Goal: Task Accomplishment & Management: Complete application form

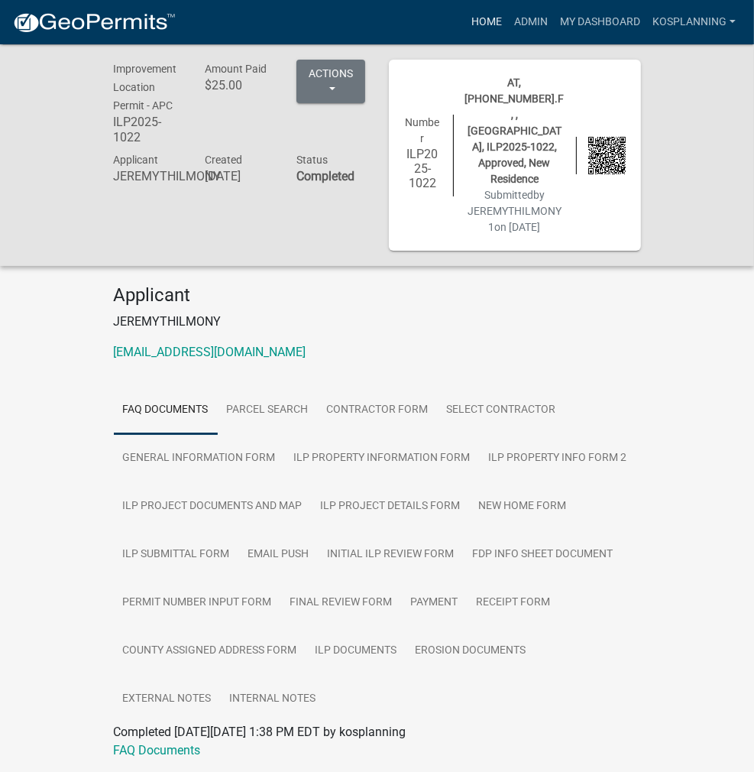
click at [492, 18] on link "Home" at bounding box center [487, 22] width 43 height 29
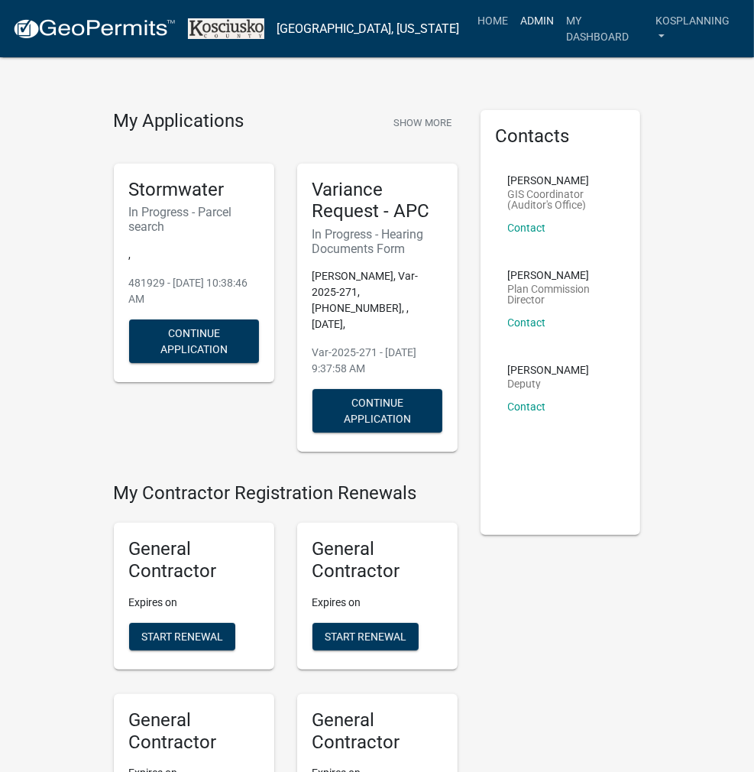
click at [535, 18] on link "Admin" at bounding box center [538, 20] width 46 height 29
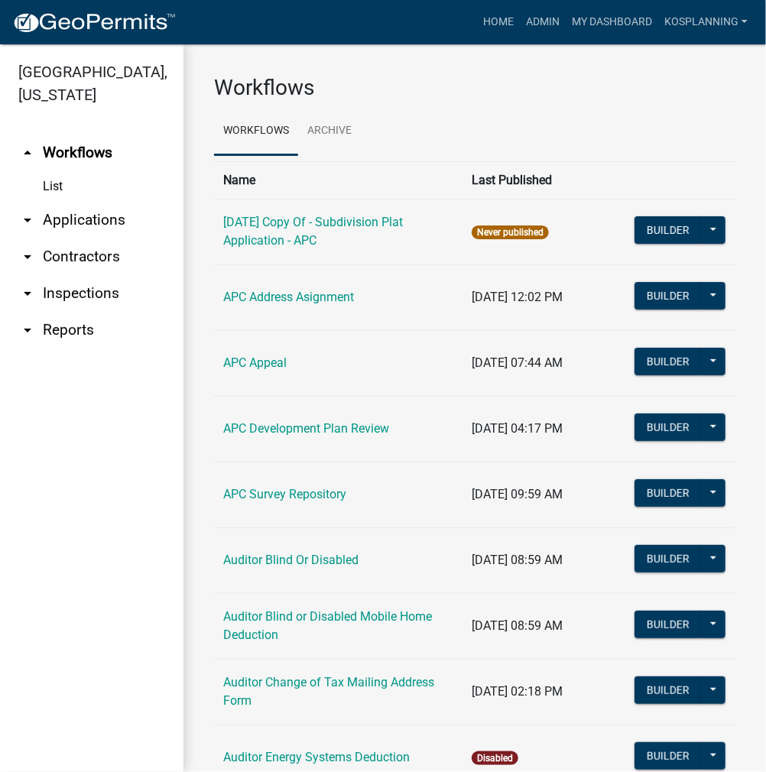
click at [83, 219] on link "arrow_drop_down Applications" at bounding box center [91, 220] width 183 height 37
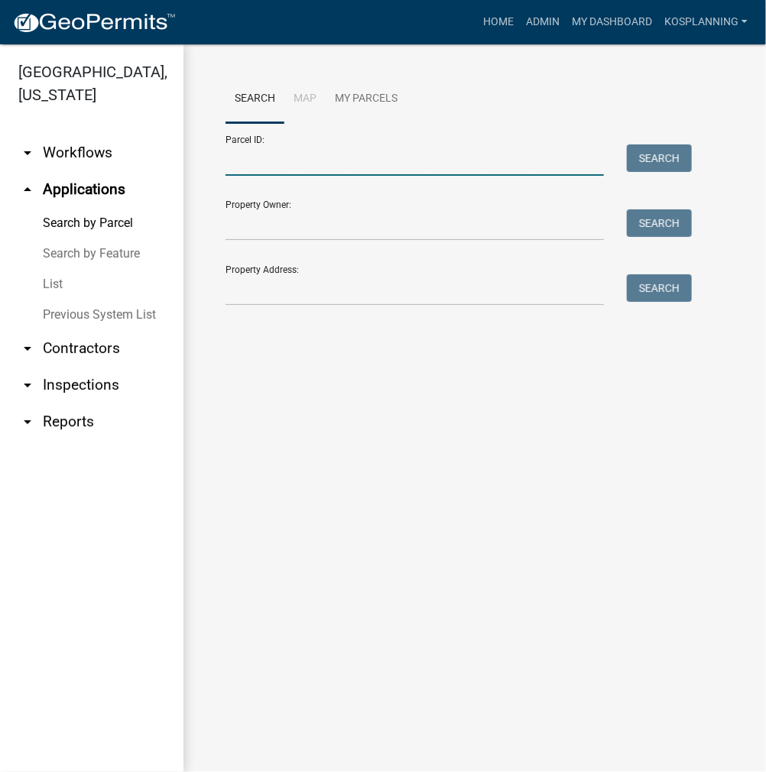
click at [238, 157] on input "Parcel ID:" at bounding box center [414, 159] width 378 height 31
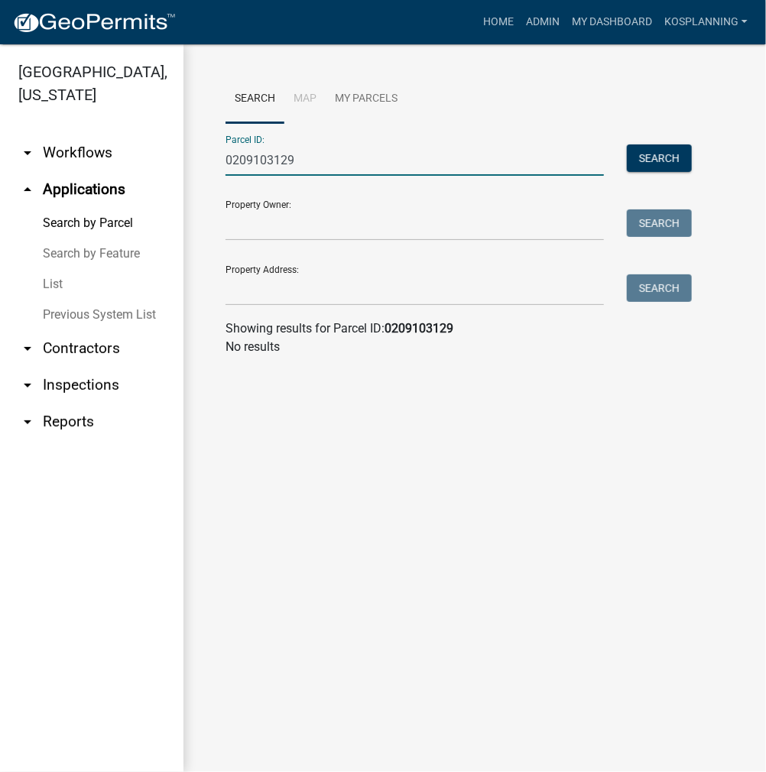
click at [246, 163] on input "0209103129" at bounding box center [414, 159] width 378 height 31
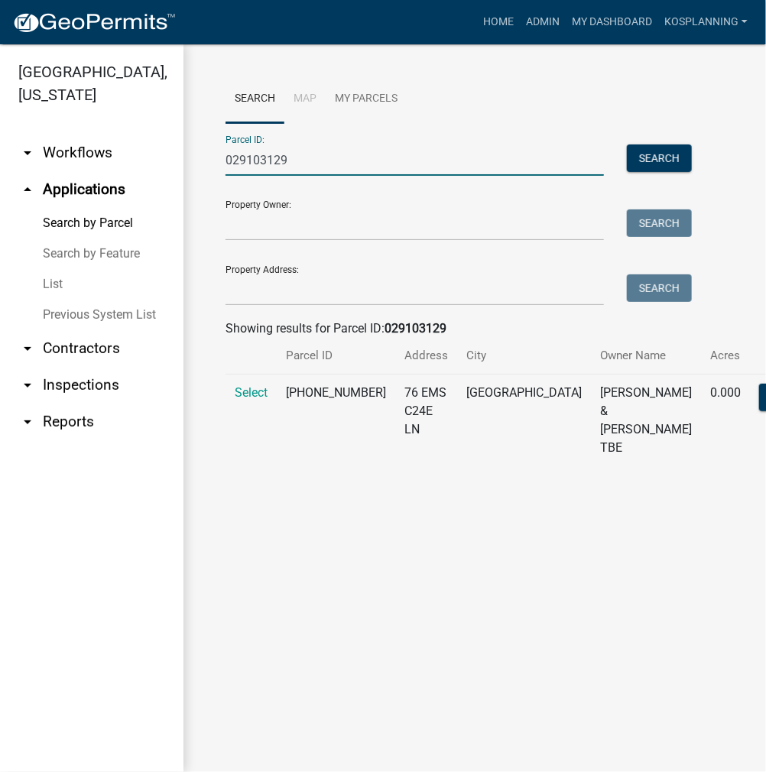
type input "029103129"
click at [263, 417] on td "Select" at bounding box center [250, 421] width 51 height 92
click at [245, 400] on span "Select" at bounding box center [251, 392] width 33 height 15
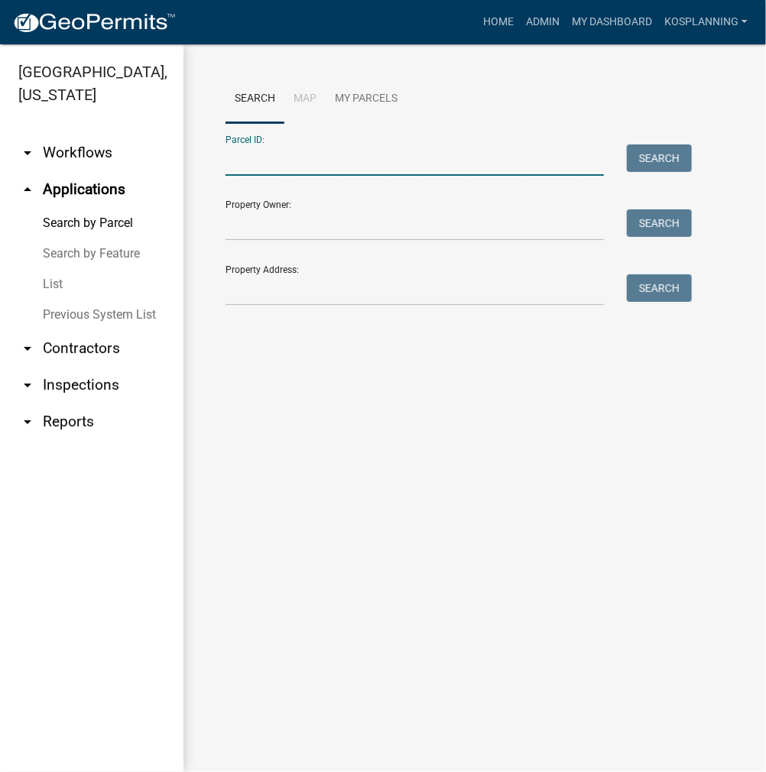
click at [316, 160] on input "Parcel ID:" at bounding box center [414, 159] width 378 height 31
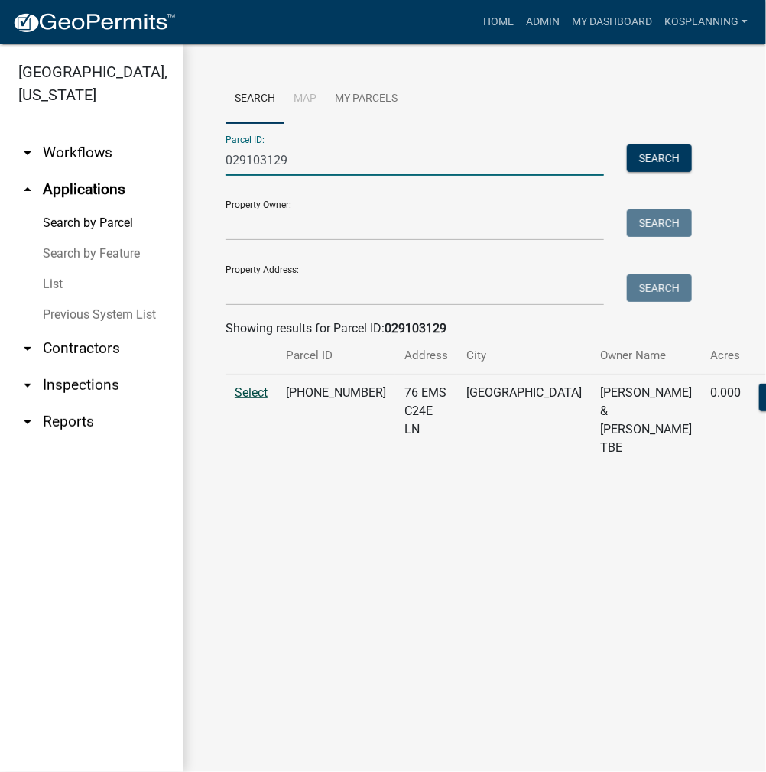
type input "029103129"
click at [247, 400] on span "Select" at bounding box center [251, 392] width 33 height 15
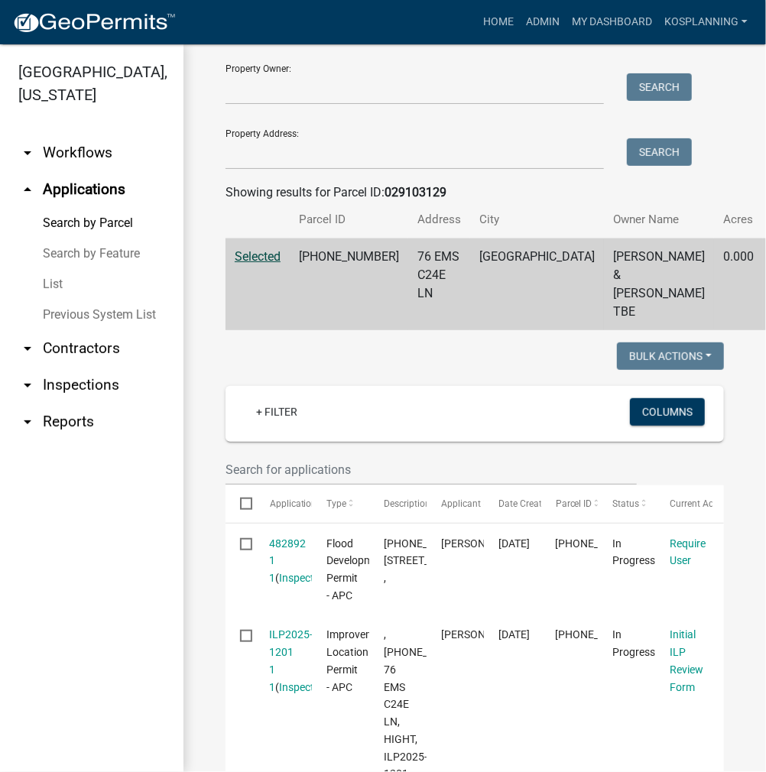
scroll to position [153, 0]
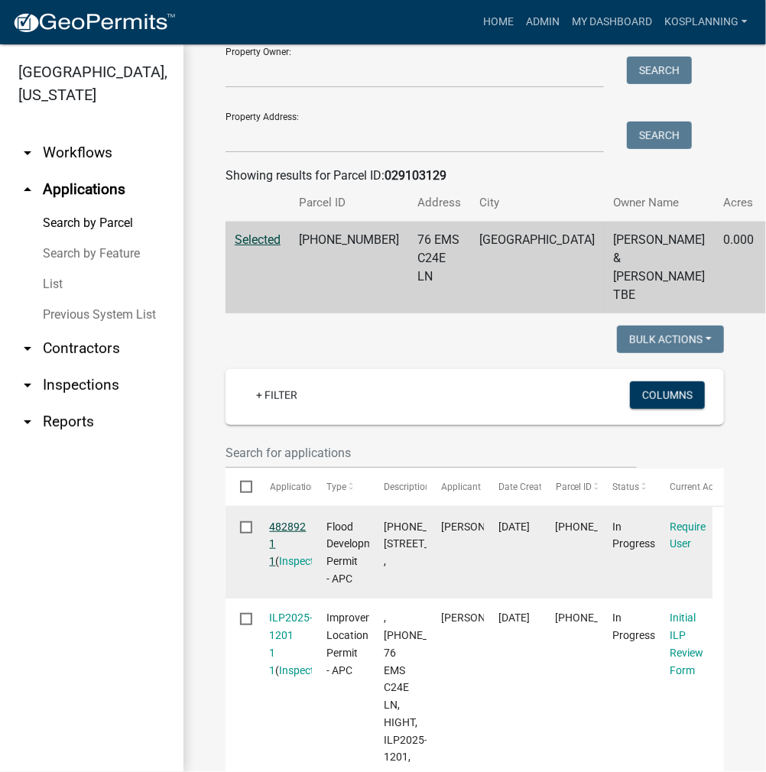
click at [301, 560] on link "482892 1 1" at bounding box center [288, 544] width 37 height 47
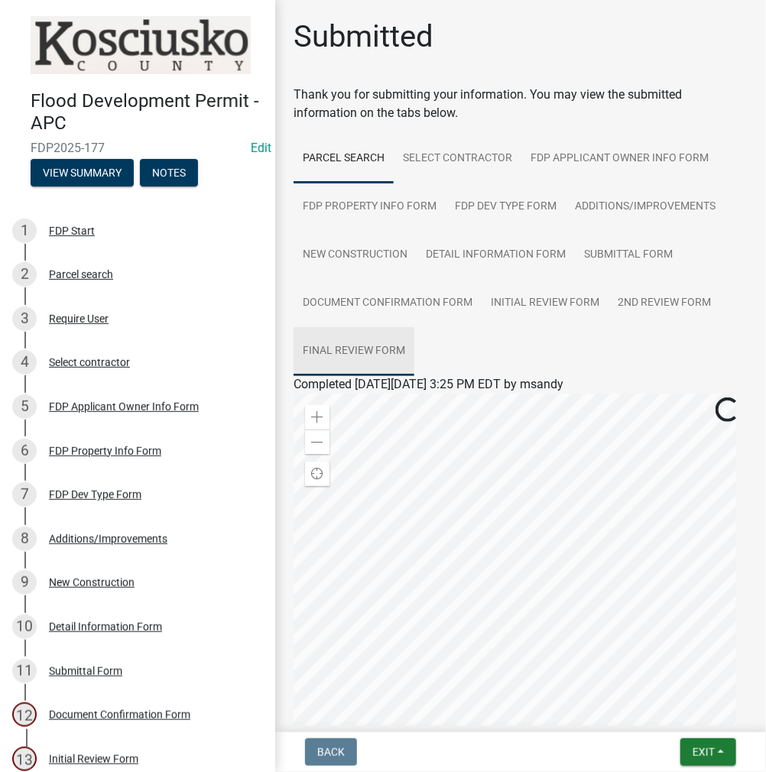
click at [384, 357] on link "Final Review Form" at bounding box center [354, 351] width 121 height 49
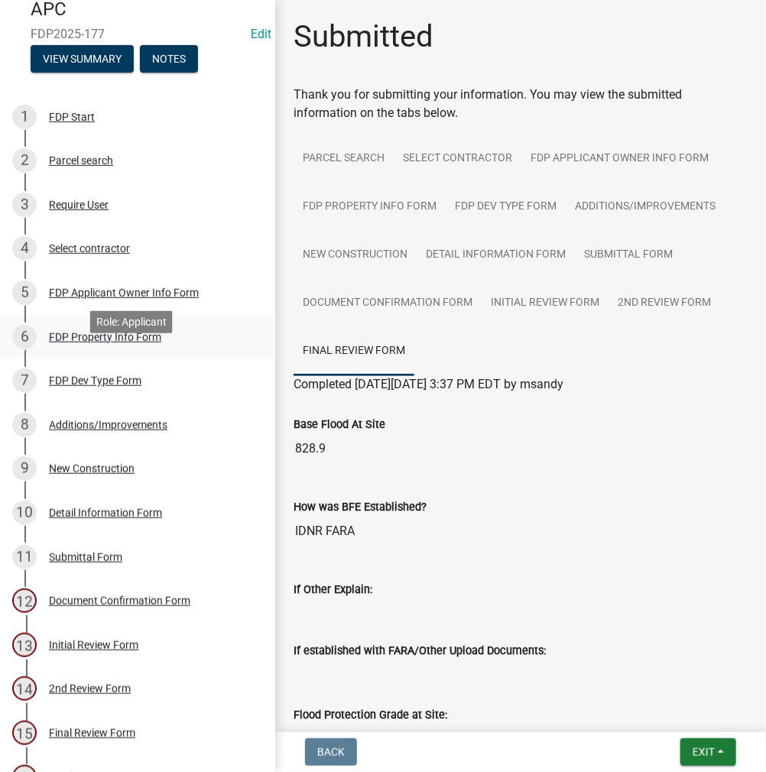
scroll to position [187, 0]
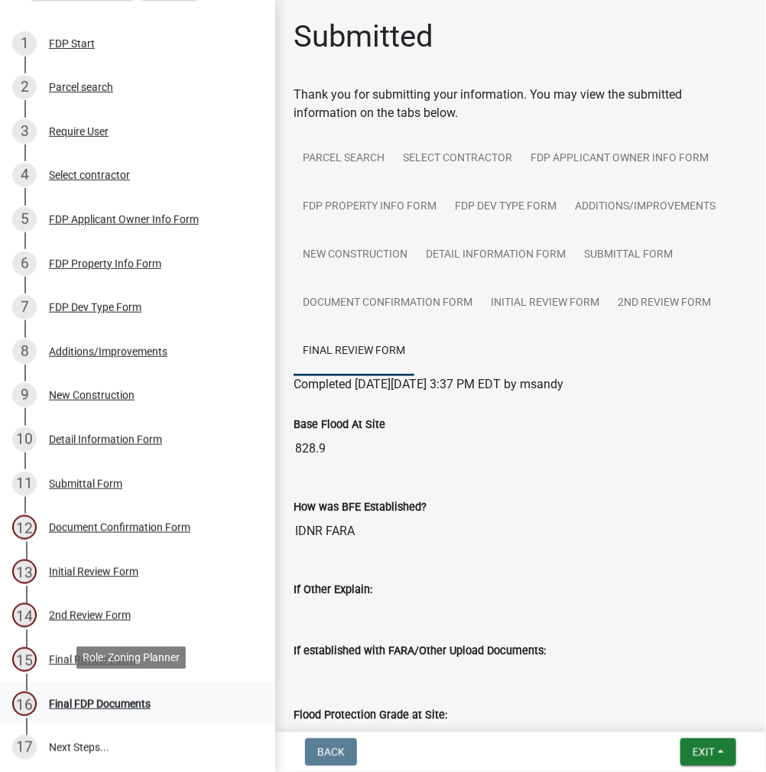
click at [114, 699] on div "Final FDP Documents" at bounding box center [100, 704] width 102 height 11
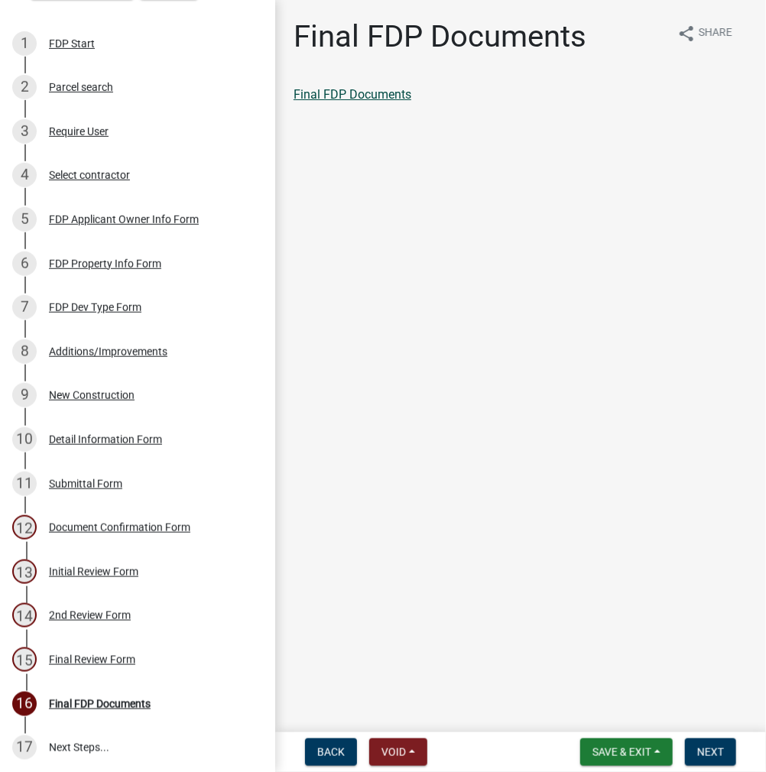
click at [375, 99] on link "Final FDP Documents" at bounding box center [353, 94] width 118 height 15
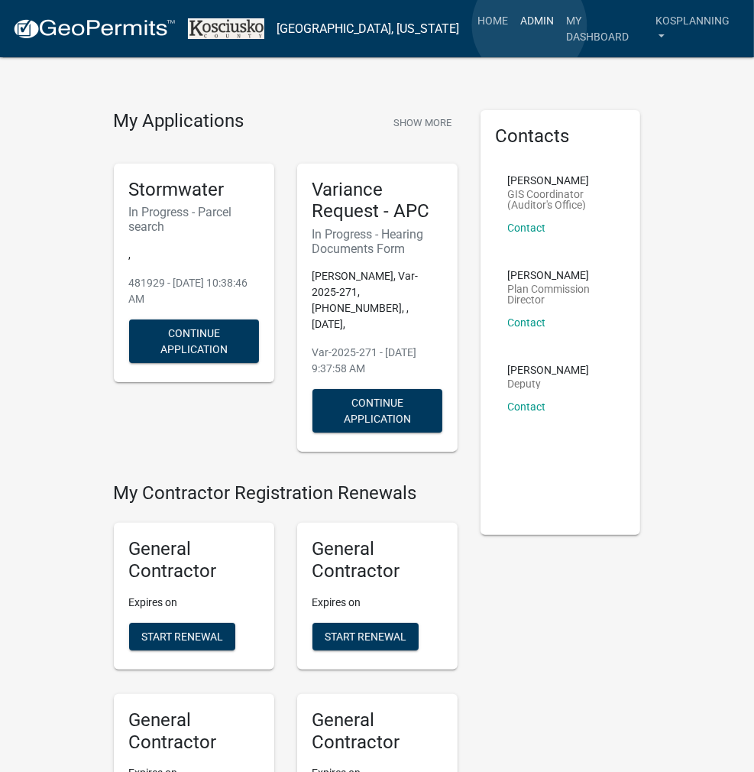
click at [530, 25] on link "Admin" at bounding box center [538, 20] width 46 height 29
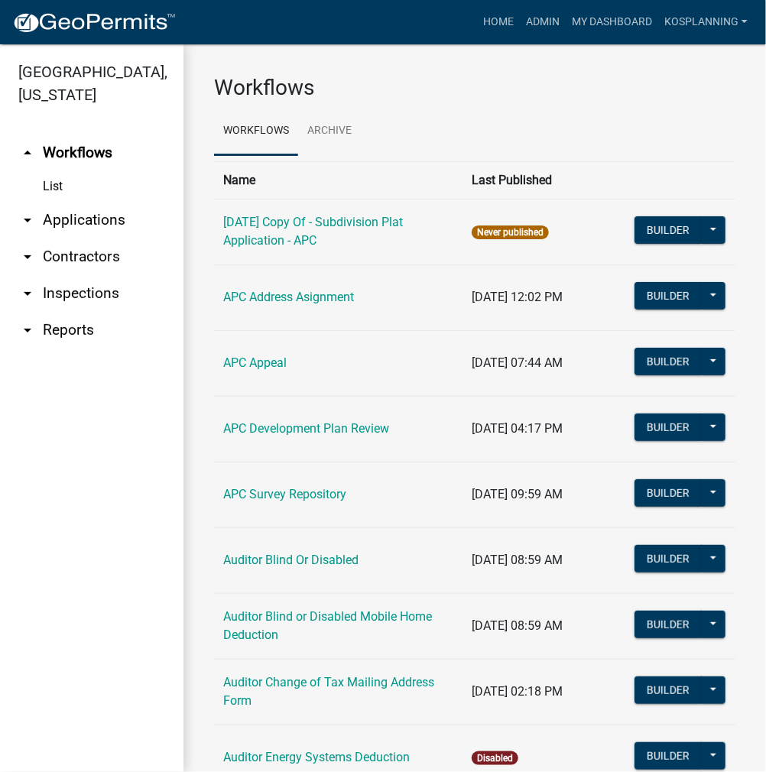
click at [112, 217] on link "arrow_drop_down Applications" at bounding box center [91, 220] width 183 height 37
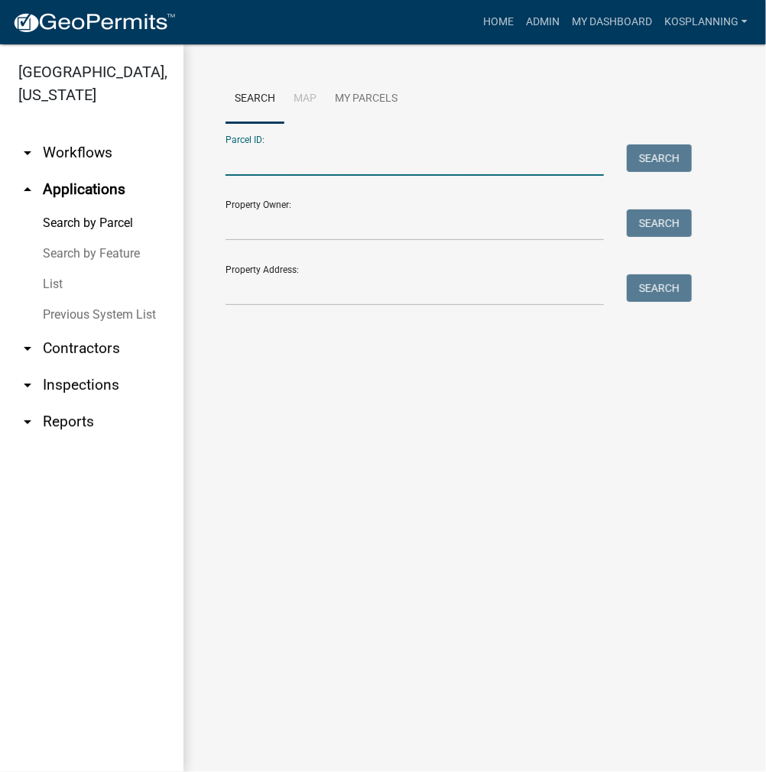
click at [278, 151] on input "Parcel ID:" at bounding box center [414, 159] width 378 height 31
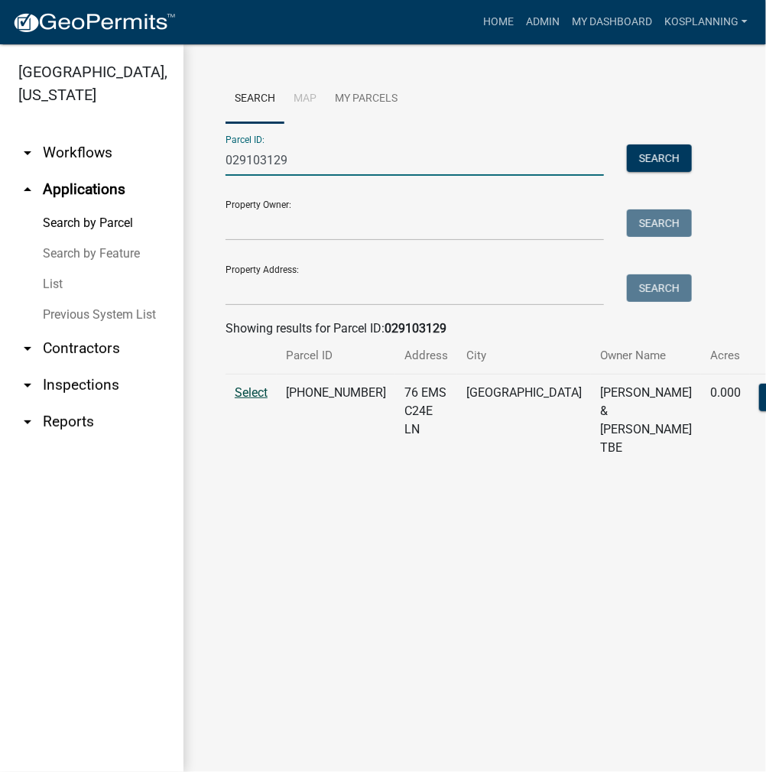
type input "029103129"
click at [251, 400] on span "Select" at bounding box center [251, 392] width 33 height 15
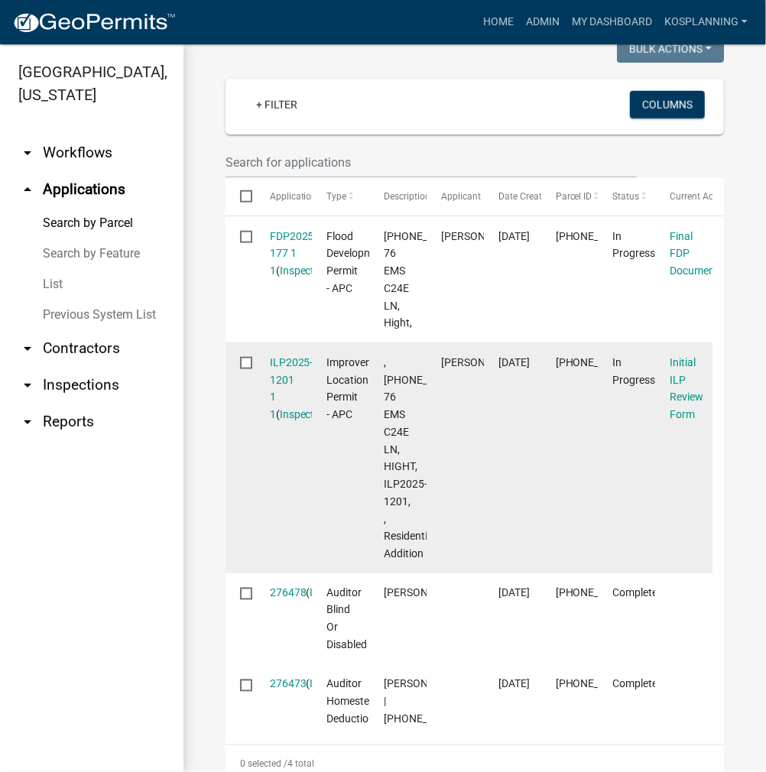
scroll to position [535, 0]
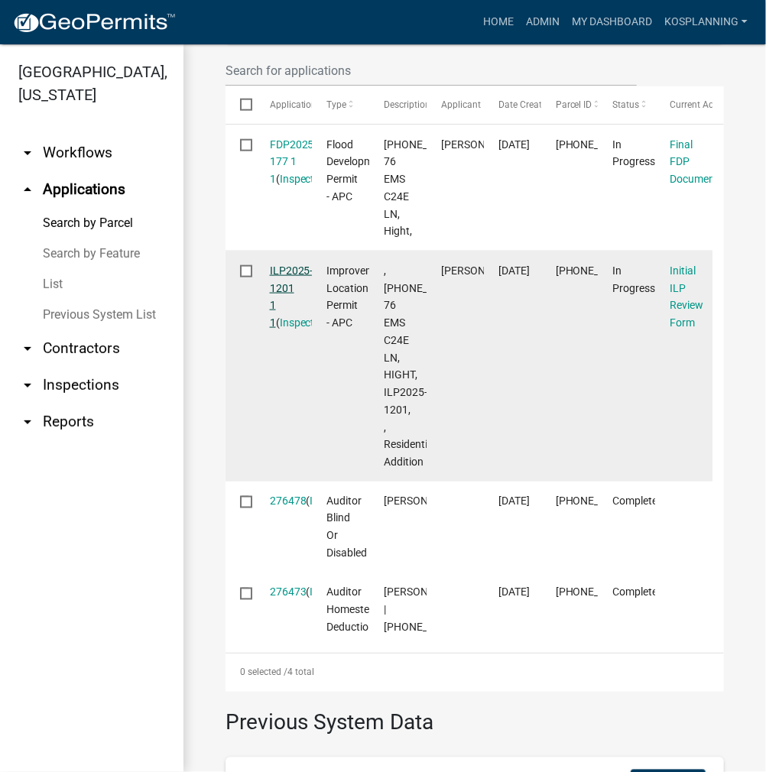
click at [294, 329] on link "ILP2025-1201 1 1" at bounding box center [292, 296] width 44 height 64
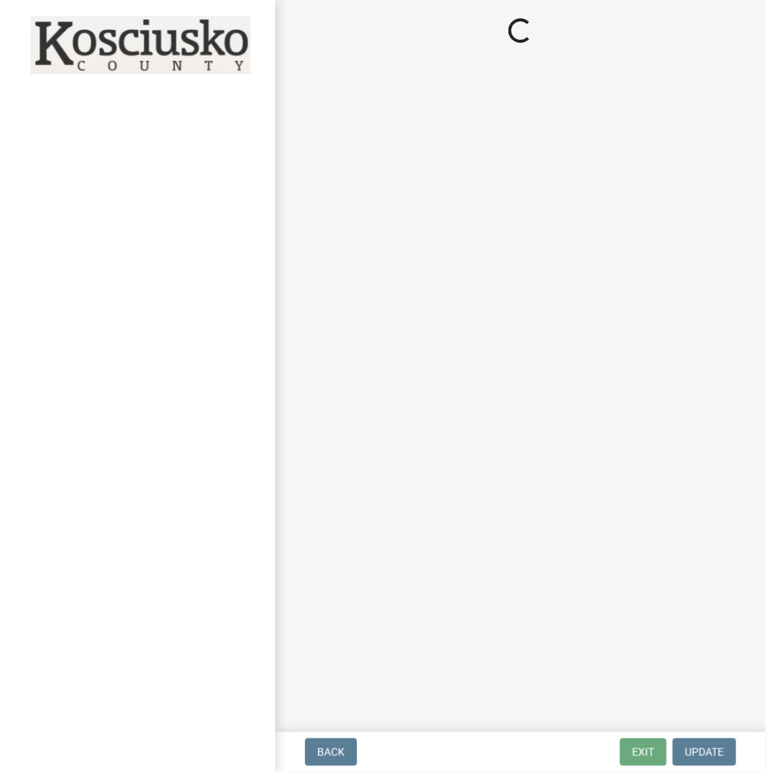
select select "c872cdc8-ca01-49f1-a213-e4b05fa58cd2"
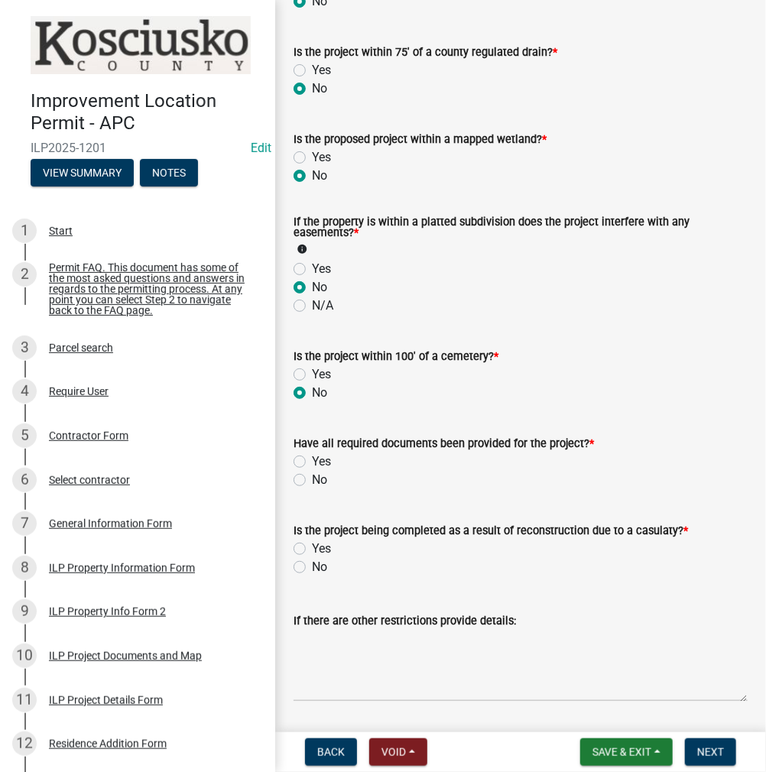
scroll to position [1694, 0]
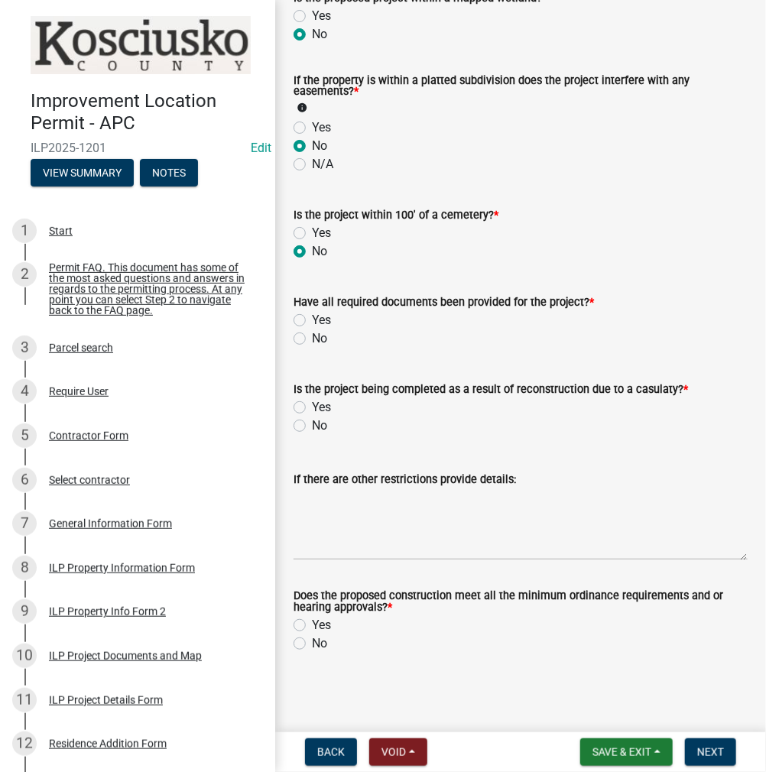
click at [312, 319] on label "Yes" at bounding box center [321, 320] width 19 height 18
click at [312, 319] on input "Yes" at bounding box center [317, 316] width 10 height 10
radio input "true"
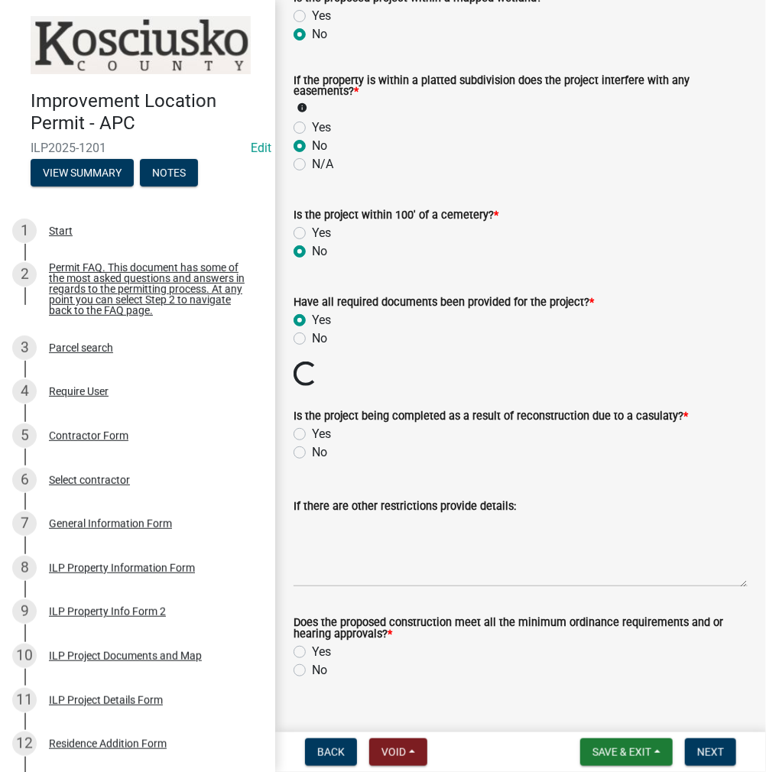
click at [312, 447] on label "No" at bounding box center [319, 452] width 15 height 18
click at [312, 447] on input "No" at bounding box center [317, 448] width 10 height 10
radio input "true"
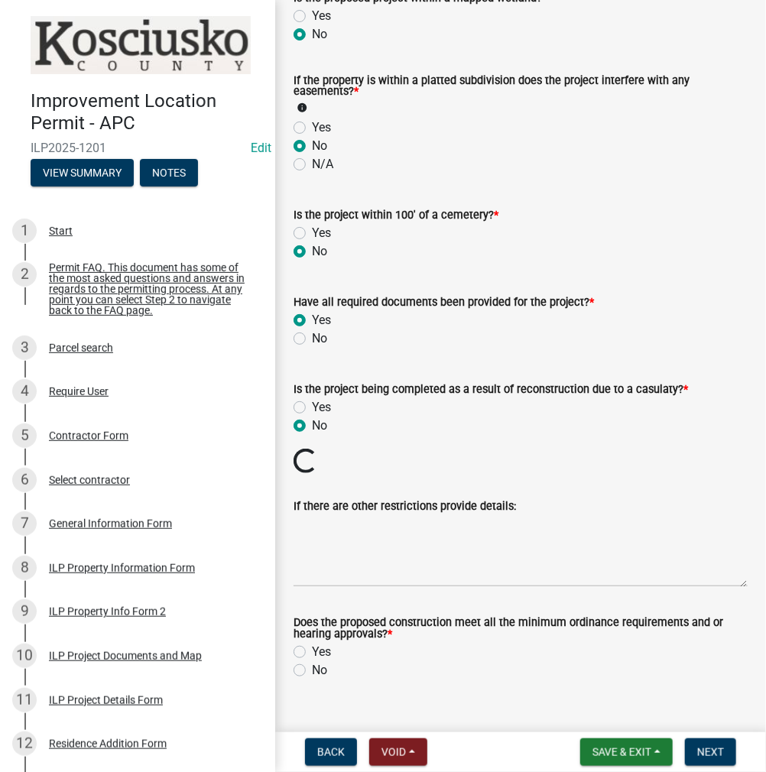
click at [312, 650] on label "Yes" at bounding box center [321, 652] width 19 height 18
click at [312, 650] on input "Yes" at bounding box center [317, 648] width 10 height 10
radio input "true"
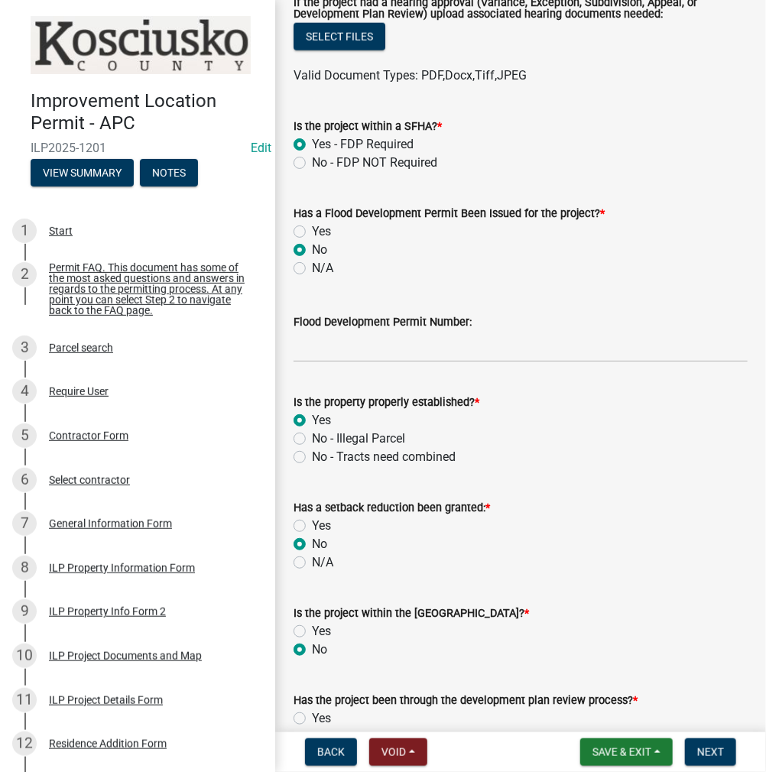
scroll to position [547, 0]
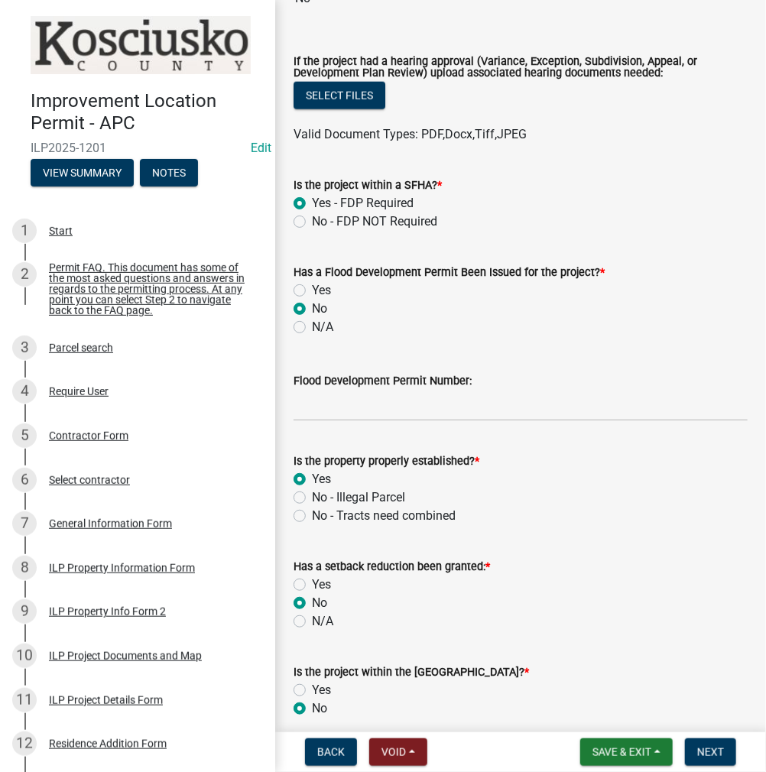
click at [312, 287] on label "Yes" at bounding box center [321, 290] width 19 height 18
click at [312, 287] on input "Yes" at bounding box center [317, 286] width 10 height 10
radio input "true"
click at [323, 404] on input "Flood Development Permit Number:" at bounding box center [521, 405] width 454 height 31
type input "FDP2025-177"
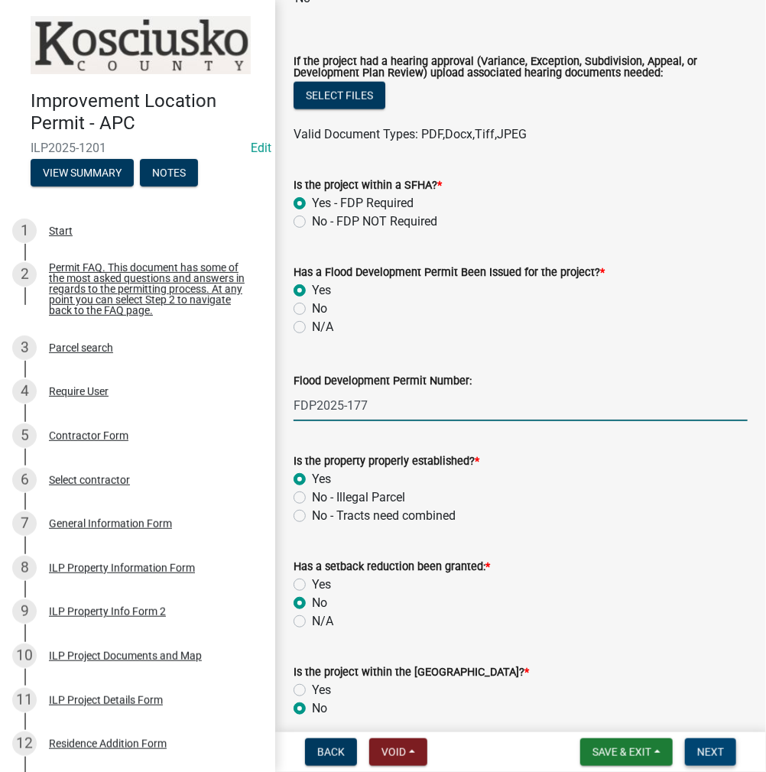
click at [714, 744] on button "Next" at bounding box center [710, 752] width 51 height 28
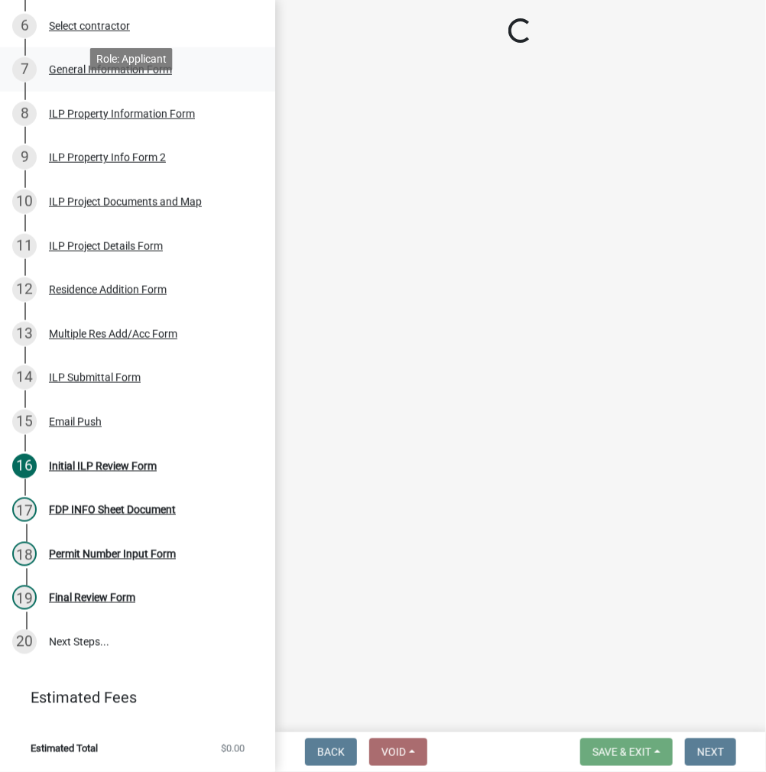
scroll to position [461, 0]
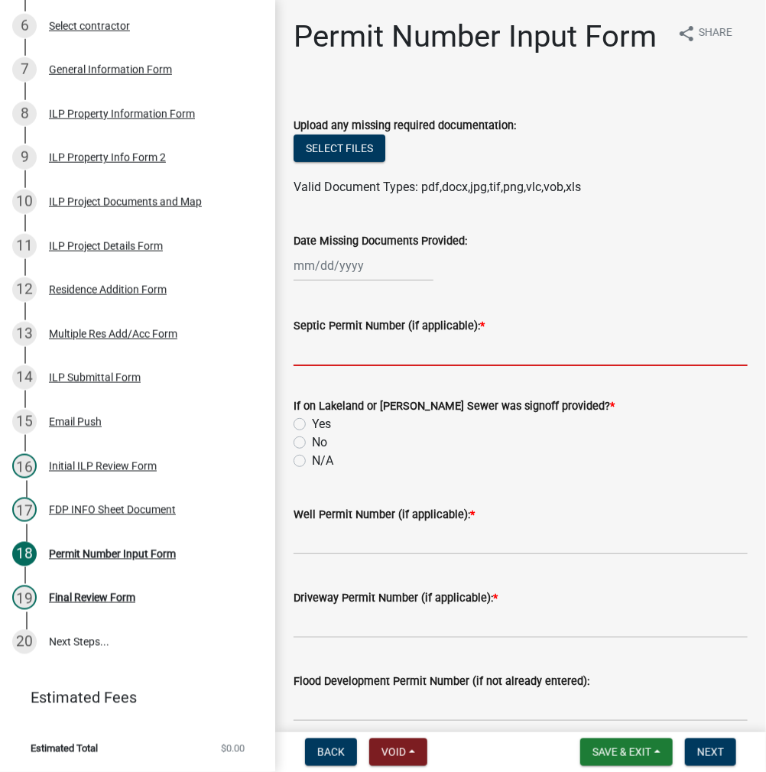
click at [326, 366] on input "Septic Permit Number (if applicable): *" at bounding box center [521, 350] width 454 height 31
type input "TCSRD"
click at [312, 433] on label "Yes" at bounding box center [321, 424] width 19 height 18
click at [312, 425] on input "Yes" at bounding box center [317, 420] width 10 height 10
radio input "true"
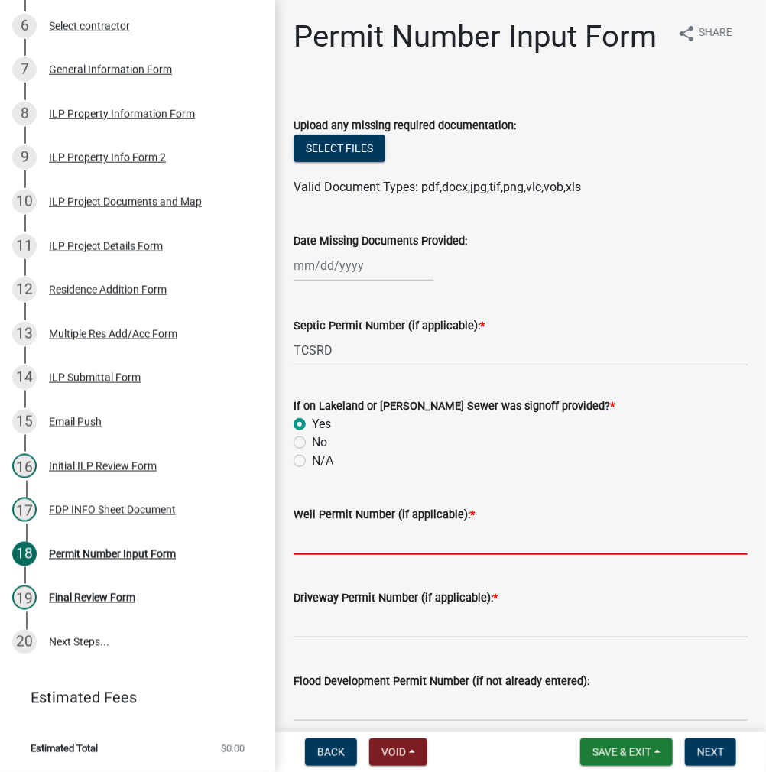
click at [316, 555] on input "Well Permit Number (if applicable): *" at bounding box center [521, 539] width 454 height 31
type input "LONO"
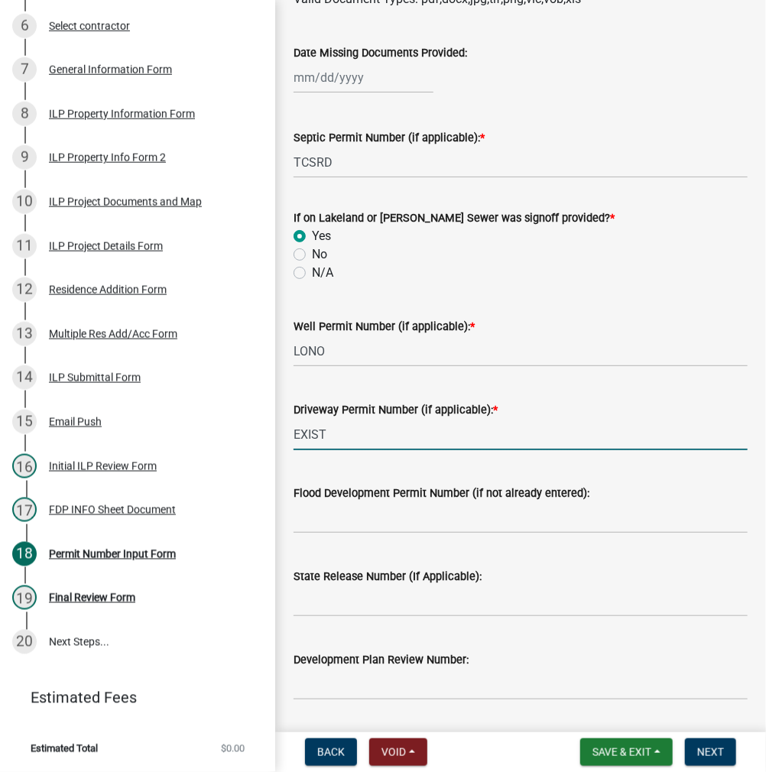
scroll to position [229, 0]
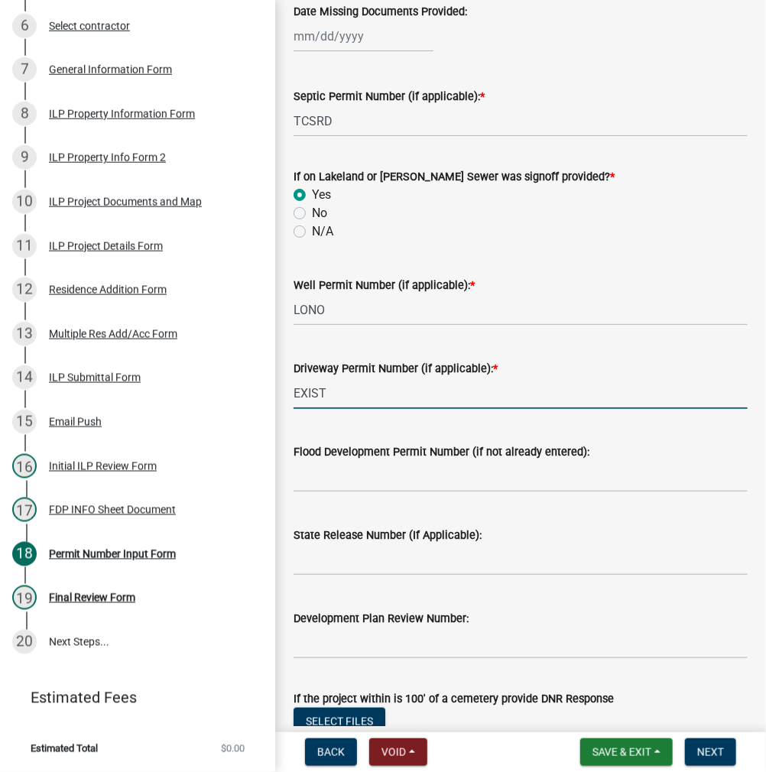
type input "EXIST"
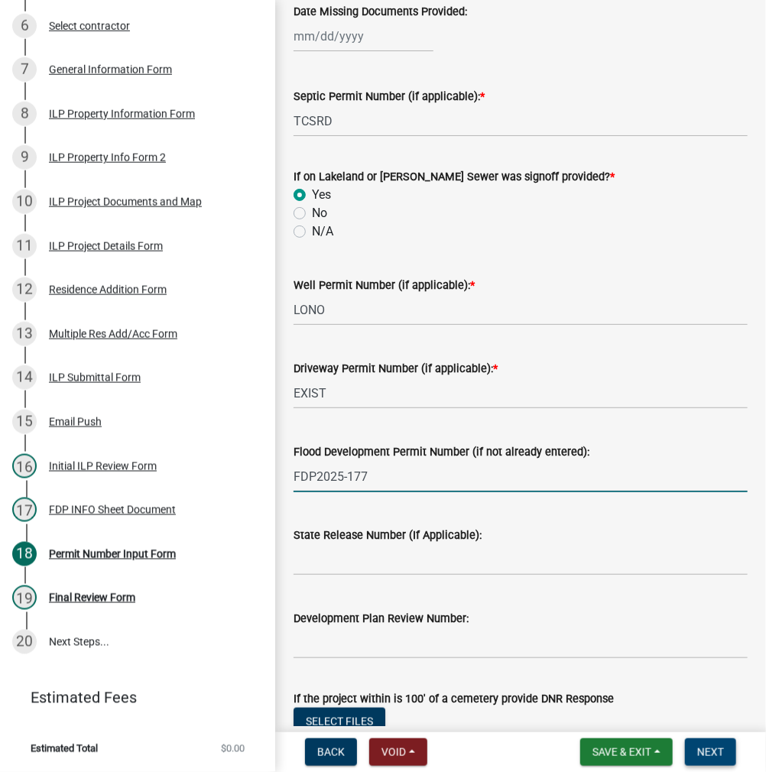
type input "FDP2025-177"
click at [715, 754] on span "Next" at bounding box center [710, 752] width 27 height 12
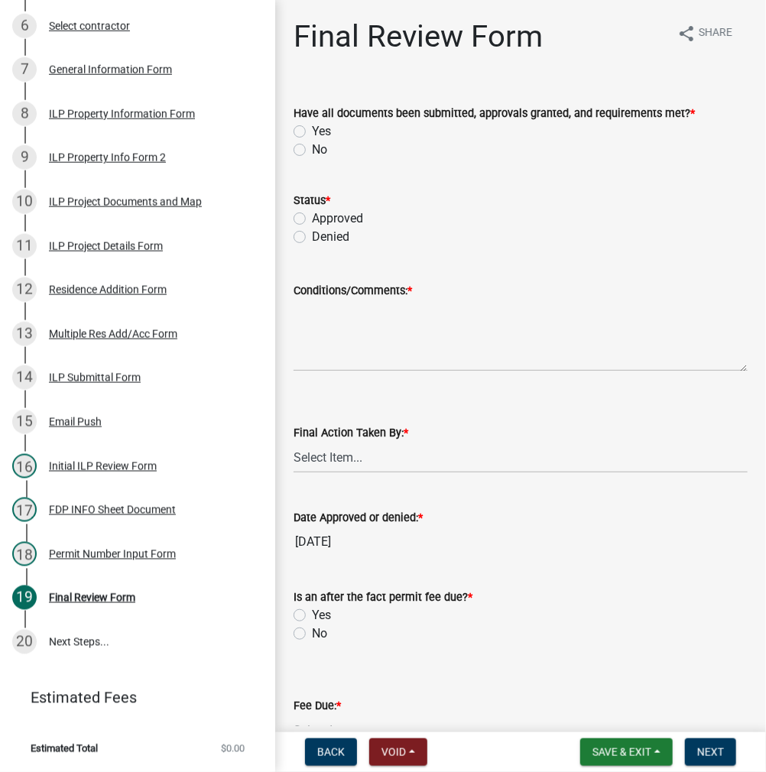
click at [312, 134] on label "Yes" at bounding box center [321, 131] width 19 height 18
click at [312, 132] on input "Yes" at bounding box center [317, 127] width 10 height 10
radio input "true"
click at [312, 219] on label "Approved" at bounding box center [337, 218] width 51 height 18
click at [312, 219] on input "Approved" at bounding box center [317, 214] width 10 height 10
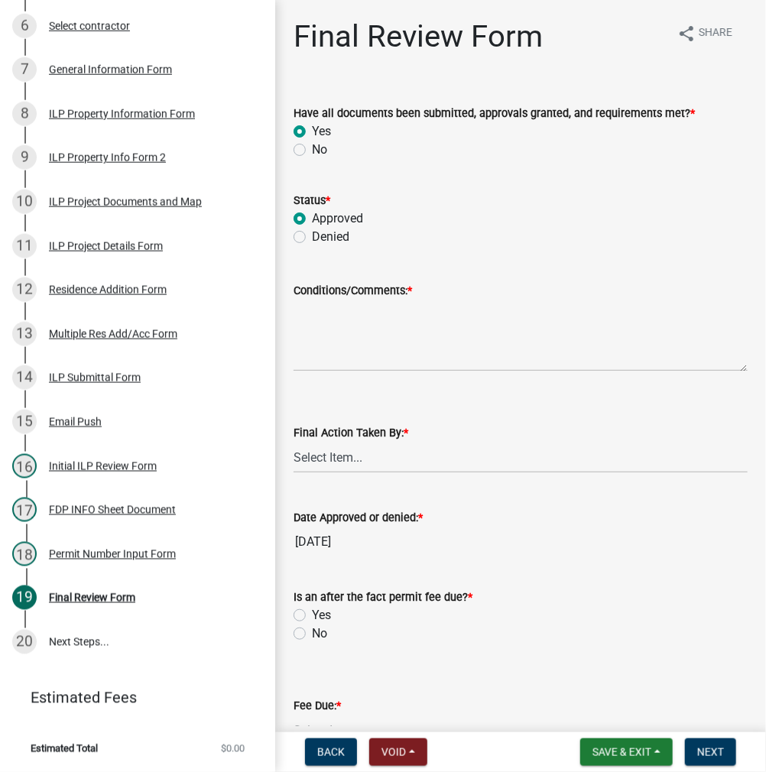
radio input "true"
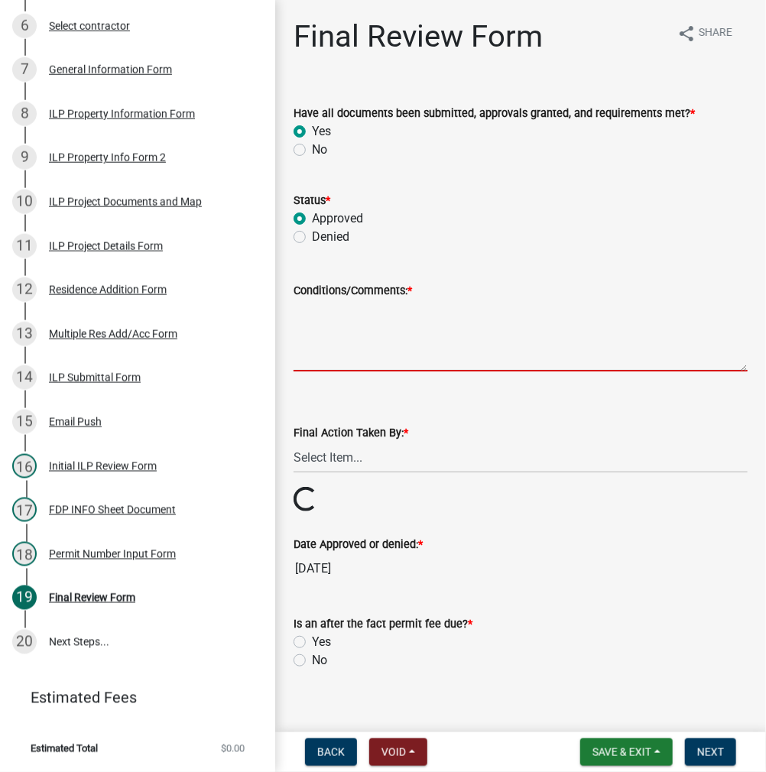
click at [333, 324] on textarea "Conditions/Comments: *" at bounding box center [521, 336] width 454 height 72
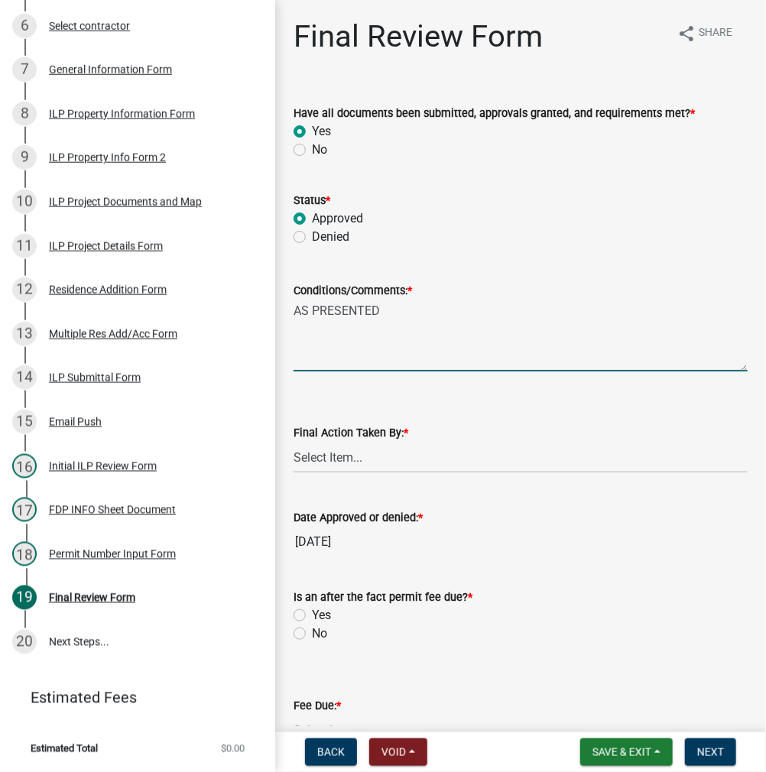
type textarea "AS PRESENTED"
drag, startPoint x: 330, startPoint y: 461, endPoint x: 337, endPoint y: 471, distance: 12.1
click at [330, 461] on select "Select Item... MMS LT AT CS Vacant Vacant" at bounding box center [521, 457] width 454 height 31
click at [294, 442] on select "Select Item... MMS LT AT CS Vacant Vacant" at bounding box center [521, 457] width 454 height 31
select select "c872cdc8-ca01-49f1-a213-e4b05fa58cd2"
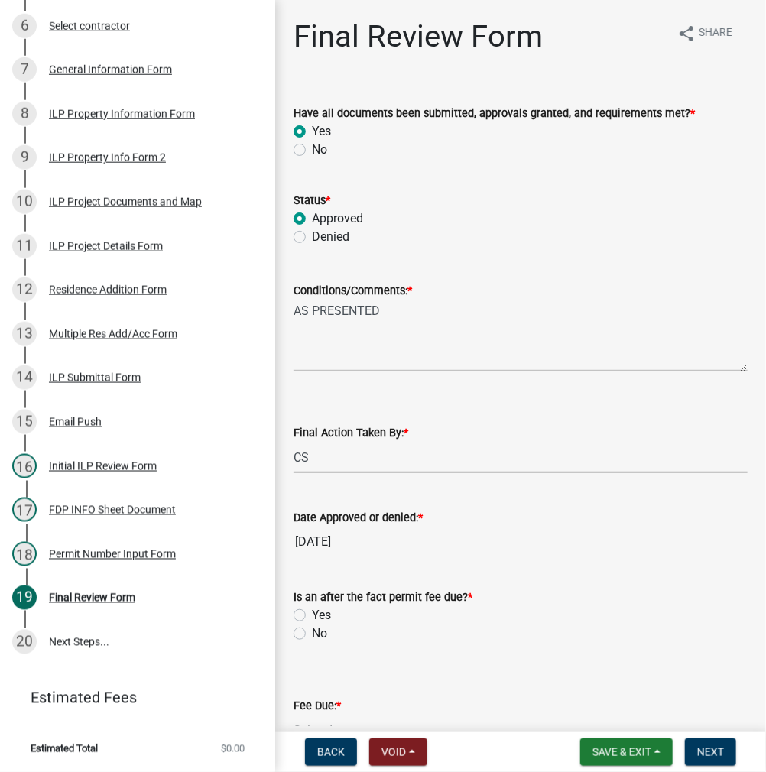
scroll to position [153, 0]
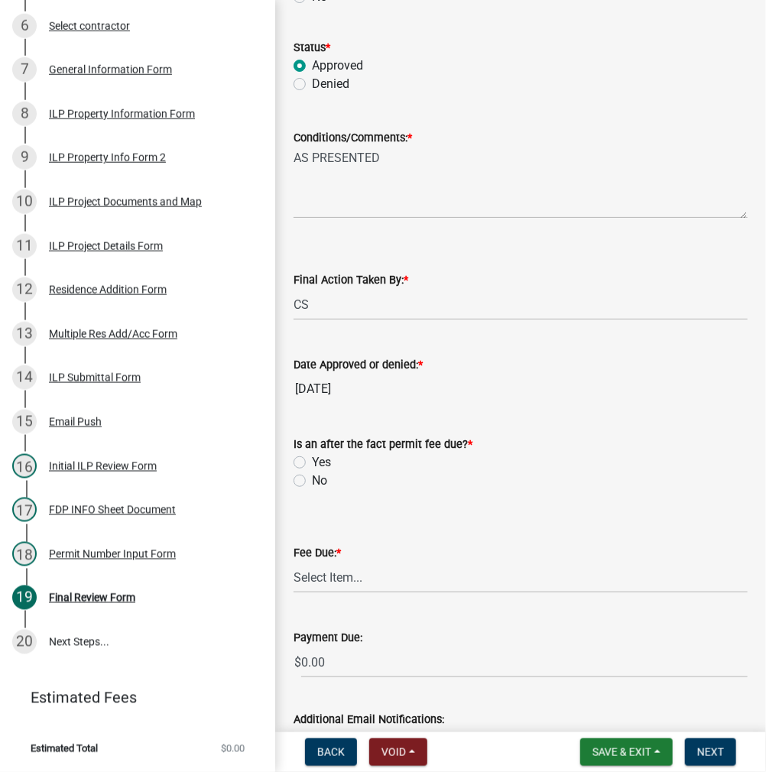
click at [312, 476] on label "No" at bounding box center [319, 481] width 15 height 18
click at [312, 476] on input "No" at bounding box center [317, 477] width 10 height 10
radio input "true"
drag, startPoint x: 323, startPoint y: 566, endPoint x: 325, endPoint y: 579, distance: 12.4
click at [323, 569] on select "Select Item... N/A $10.00 $25.00 $125.00 $250 $500 $500 + $10.00 for every 10 s…" at bounding box center [521, 577] width 454 height 31
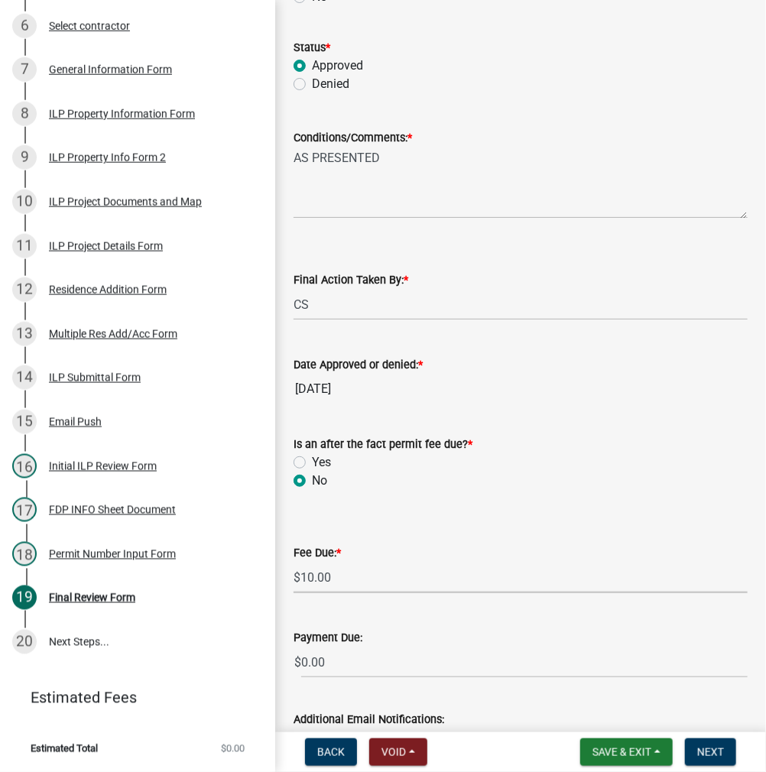
click at [294, 562] on select "Select Item... N/A $10.00 $25.00 $125.00 $250 $500 $500 + $10.00 for every 10 s…" at bounding box center [521, 577] width 454 height 31
select select "6f482d1d-eb35-47e6-92b0-143404755581"
click at [709, 749] on span "Next" at bounding box center [710, 752] width 27 height 12
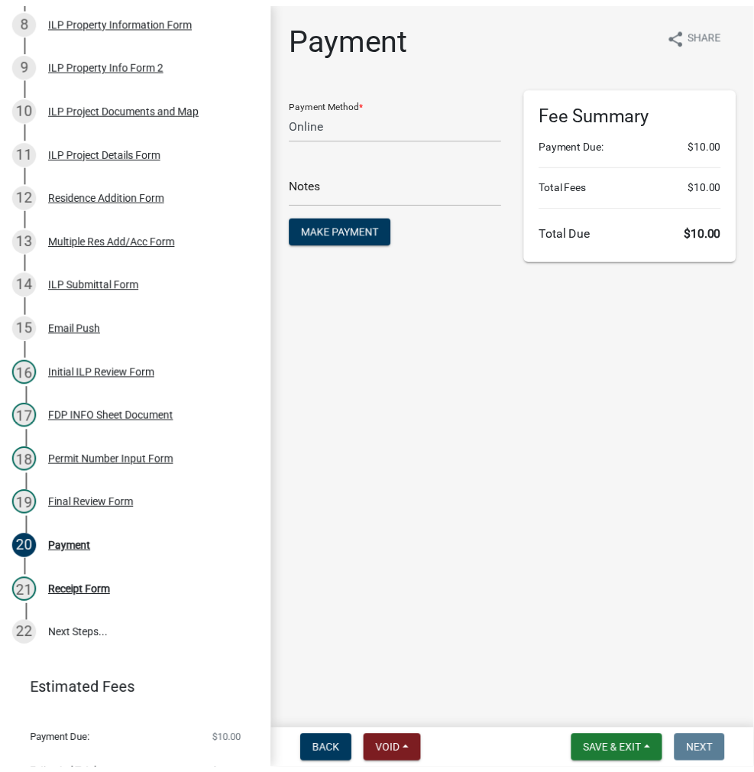
scroll to position [0, 0]
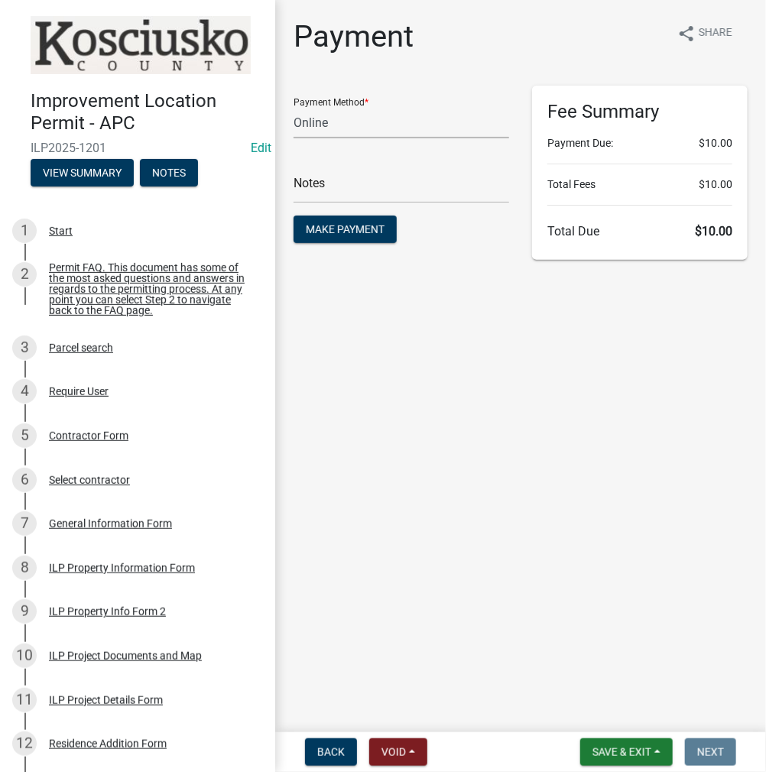
click at [355, 125] on select "Credit Card POS Check Cash Online" at bounding box center [402, 122] width 216 height 31
select select "0: 2"
click at [294, 107] on select "Credit Card POS Check Cash Online" at bounding box center [402, 122] width 216 height 31
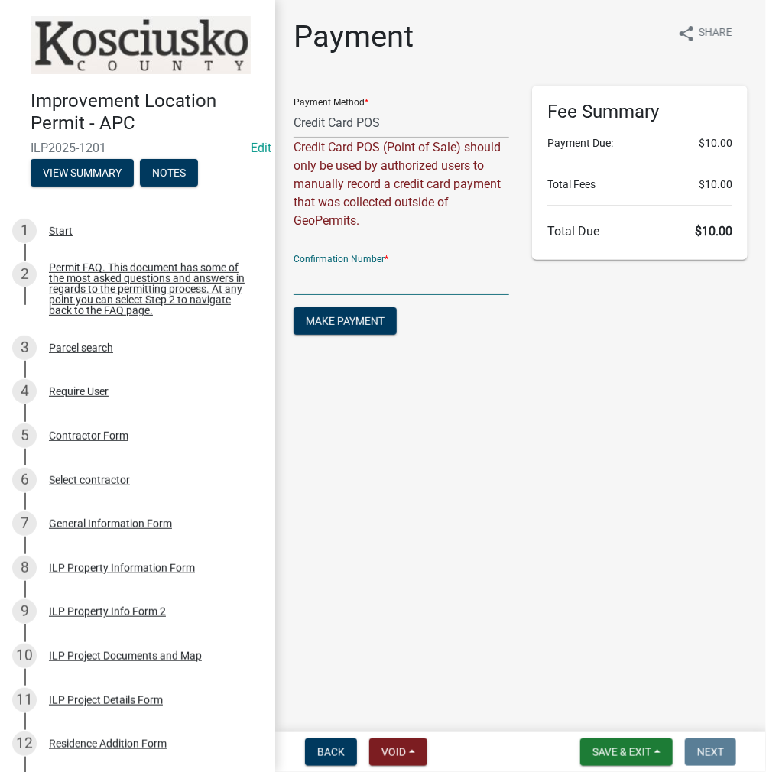
click at [323, 271] on input "text" at bounding box center [402, 279] width 216 height 31
paste input "15019699"
type input "15019699"
click at [367, 323] on span "Make Payment" at bounding box center [345, 321] width 79 height 12
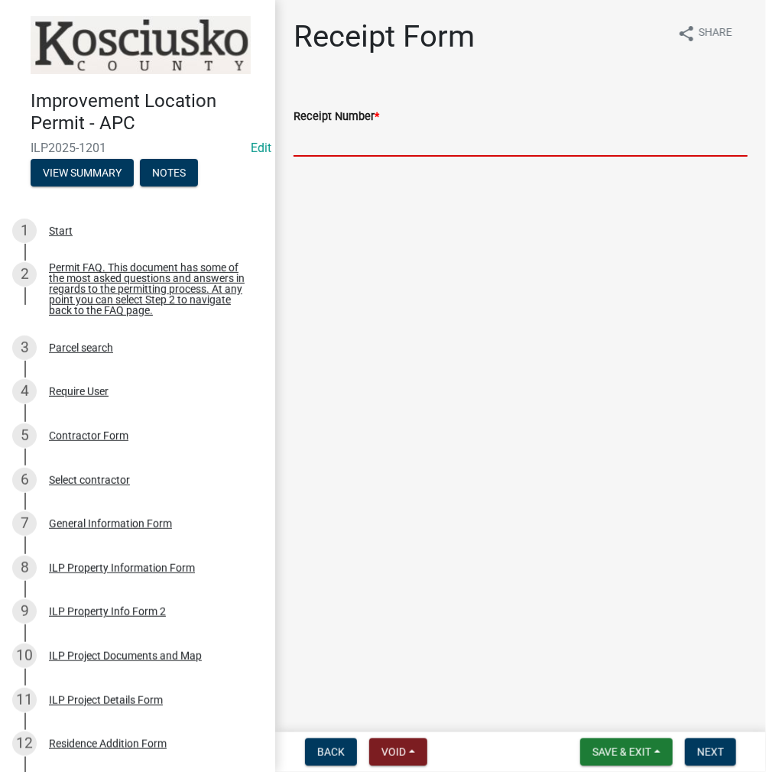
click at [347, 129] on input "Receipt Number *" at bounding box center [521, 140] width 454 height 31
paste input "15019699"
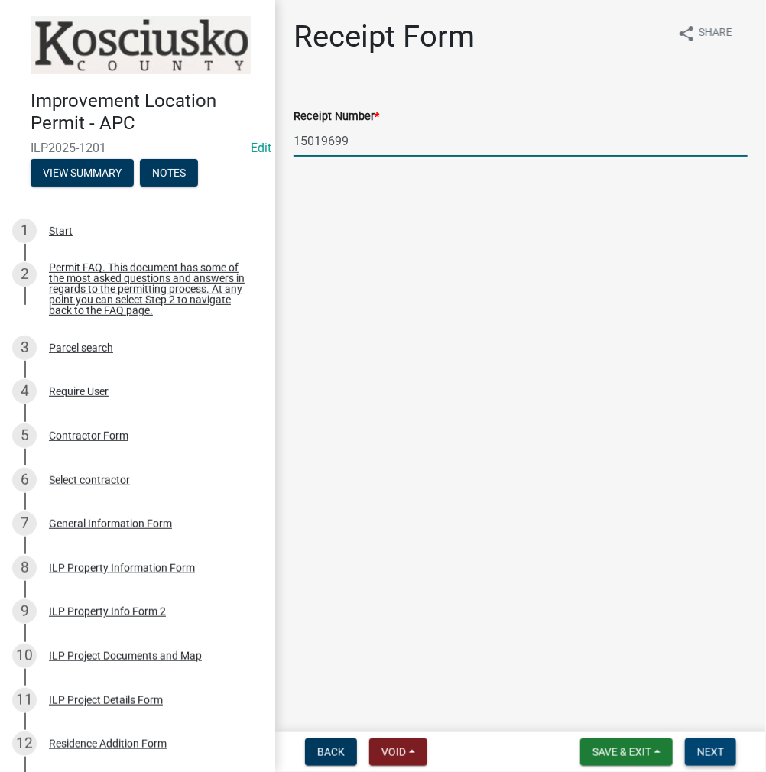
type input "15019699"
click at [718, 744] on button "Next" at bounding box center [710, 752] width 51 height 28
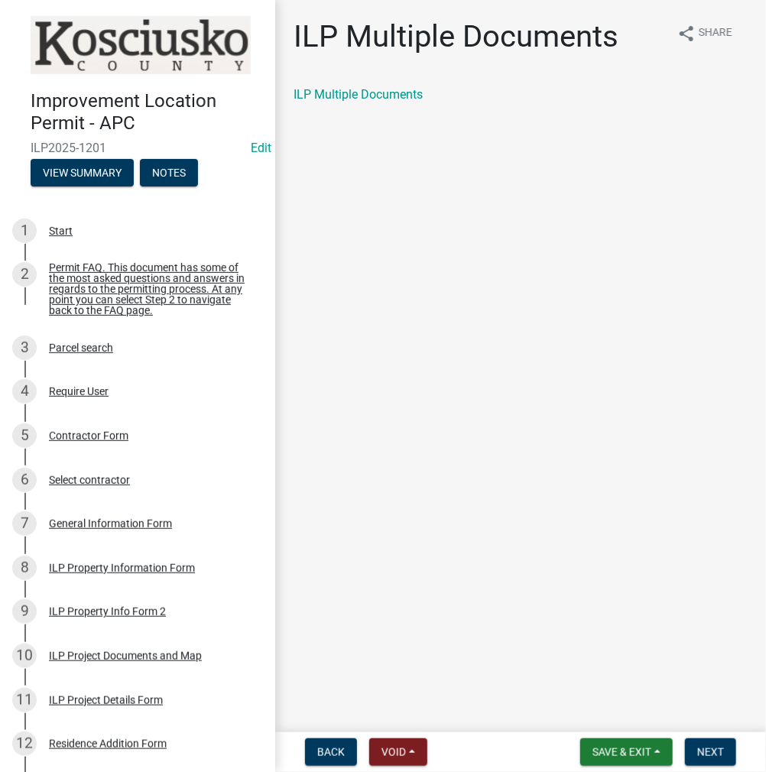
click at [384, 103] on div "ILP Multiple Documents" at bounding box center [521, 95] width 454 height 18
click at [385, 99] on link "ILP Multiple Documents" at bounding box center [358, 94] width 129 height 15
click at [712, 751] on span "Next" at bounding box center [710, 752] width 27 height 12
